Goal: Check status

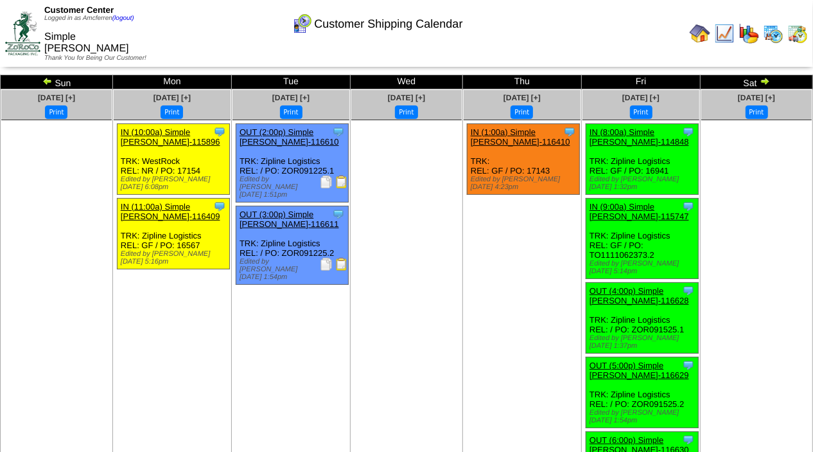
click at [49, 80] on img at bounding box center [47, 81] width 10 height 10
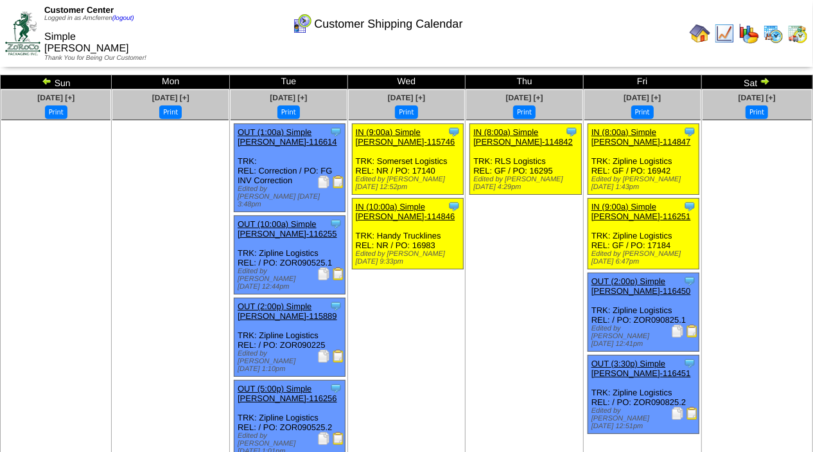
click at [766, 79] on img at bounding box center [765, 81] width 10 height 10
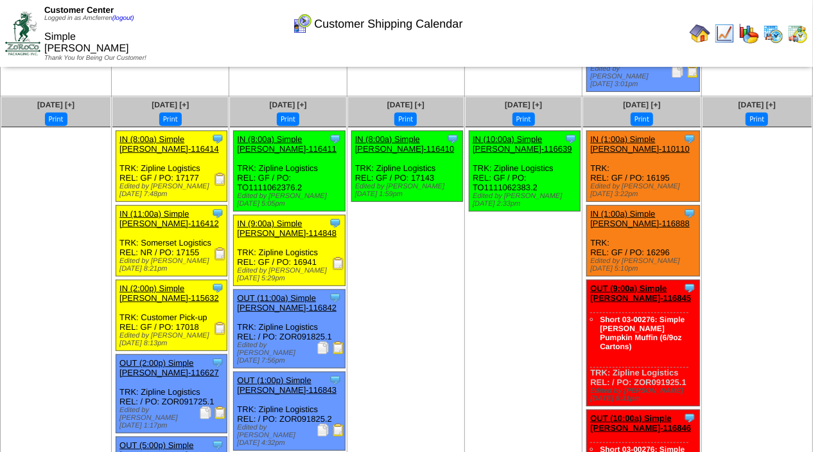
scroll to position [276, 0]
